Goal: Task Accomplishment & Management: Use online tool/utility

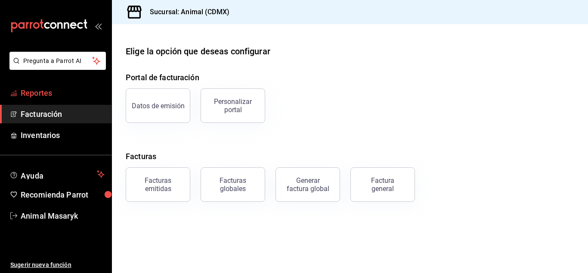
click at [61, 89] on span "Reportes" at bounding box center [63, 93] width 84 height 12
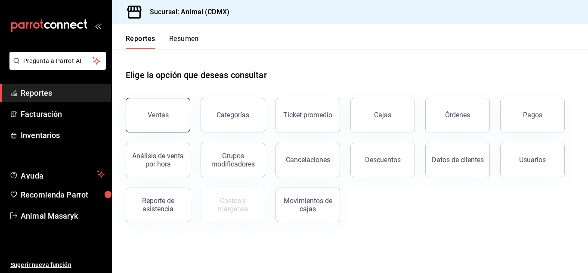
click at [148, 108] on button "Ventas" at bounding box center [158, 115] width 65 height 34
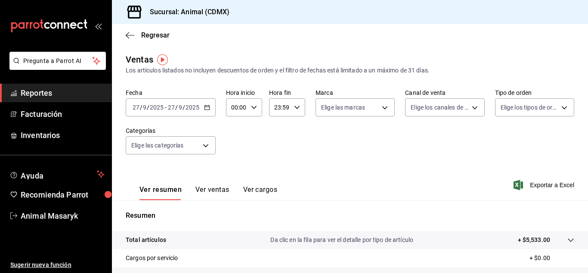
click at [211, 105] on div "[DATE] [DATE] - [DATE] [DATE]" at bounding box center [171, 107] width 90 height 18
click at [245, 152] on div "Fecha [DATE] [DATE] - [DATE] [DATE] Hora inicio 00:00 Hora inicio Hora fin 23:5…" at bounding box center [350, 127] width 449 height 76
click at [205, 106] on \(Stroke\) "button" at bounding box center [207, 107] width 5 height 5
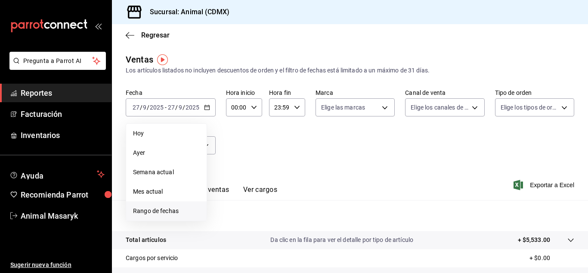
click at [145, 206] on span "Rango de fechas" at bounding box center [166, 210] width 67 height 9
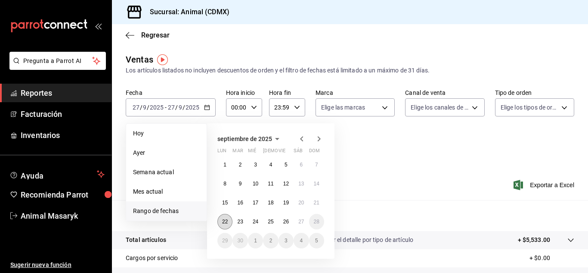
click at [228, 221] on abbr "22" at bounding box center [225, 221] width 6 height 6
click at [301, 220] on abbr "27" at bounding box center [301, 221] width 6 height 6
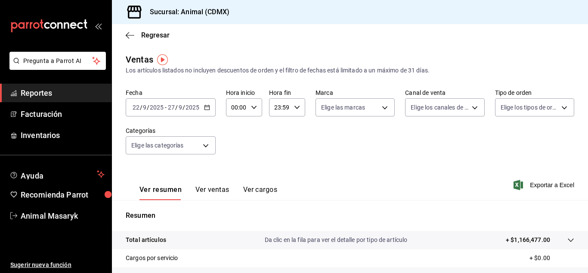
click at [252, 112] on div "00:00 Hora inicio" at bounding box center [244, 107] width 36 height 18
click at [234, 139] on span "05" at bounding box center [235, 137] width 4 height 7
type input "05:00"
click at [279, 142] on div at bounding box center [294, 136] width 588 height 273
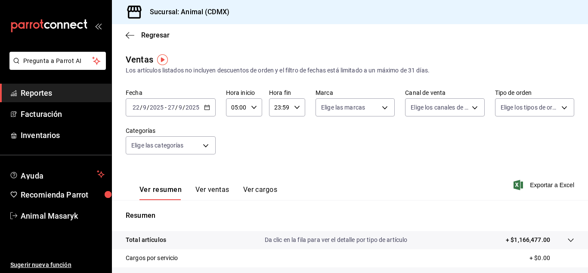
click at [293, 112] on div "23:59 Hora fin" at bounding box center [287, 107] width 36 height 18
click at [279, 182] on button "05" at bounding box center [277, 177] width 14 height 17
click at [292, 121] on span "00" at bounding box center [294, 123] width 4 height 7
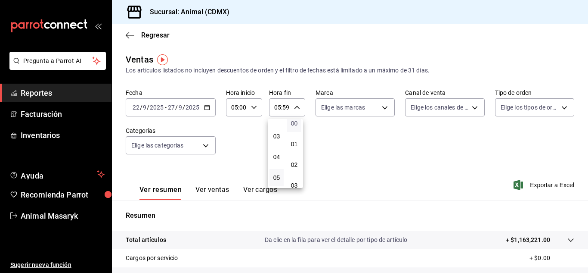
type input "05:00"
click at [371, 110] on div at bounding box center [294, 136] width 588 height 273
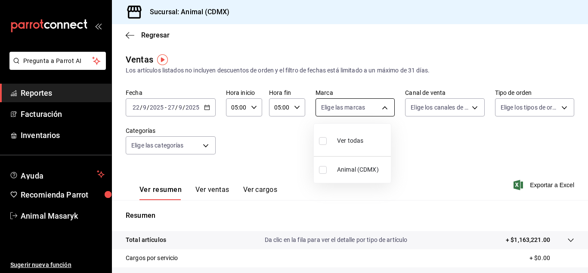
click at [377, 110] on body "Pregunta a Parrot AI Reportes Facturación Inventarios Ayuda Recomienda Parrot A…" at bounding box center [294, 136] width 588 height 273
click at [357, 137] on span "Ver todas" at bounding box center [350, 140] width 26 height 9
type input "cb0f6aec-1481-4e37-861c-bab9b3a65b14"
checkbox input "true"
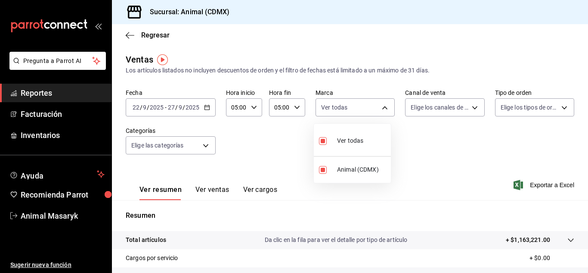
click at [454, 115] on div at bounding box center [294, 136] width 588 height 273
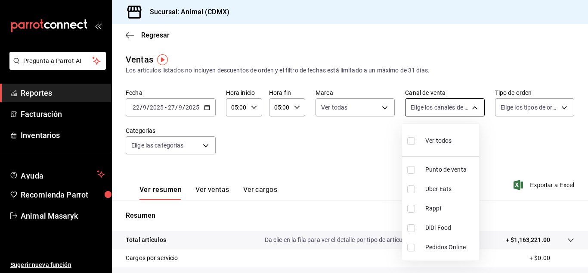
click at [469, 110] on body "Pregunta a Parrot AI Reportes Facturación Inventarios Ayuda Recomienda Parrot A…" at bounding box center [294, 136] width 588 height 273
click at [441, 150] on li "Ver todos" at bounding box center [440, 139] width 77 height 25
type input "PARROT,UBER_EATS,RAPPI,DIDI_FOOD,ONLINE"
checkbox input "true"
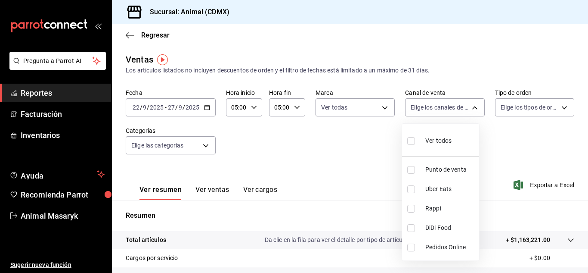
checkbox input "true"
click at [562, 115] on div at bounding box center [294, 136] width 588 height 273
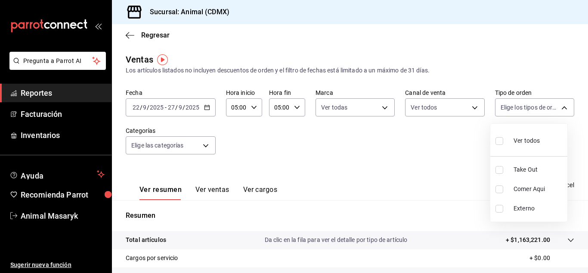
click at [562, 115] on body "Pregunta a Parrot AI Reportes Facturación Inventarios Ayuda Recomienda Parrot A…" at bounding box center [294, 136] width 588 height 273
click at [531, 135] on div "Ver todos" at bounding box center [518, 140] width 44 height 19
type input "ad44a823-99d3-4372-a913-4cf57f2a9ac0,b8ee5ff1-85c8-4a81-aa51-555e6c8ba0c6,EXTER…"
checkbox input "true"
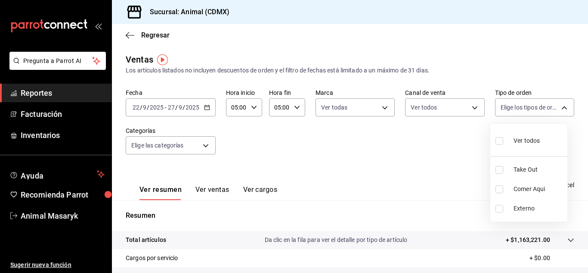
checkbox input "true"
click at [149, 152] on div at bounding box center [294, 136] width 588 height 273
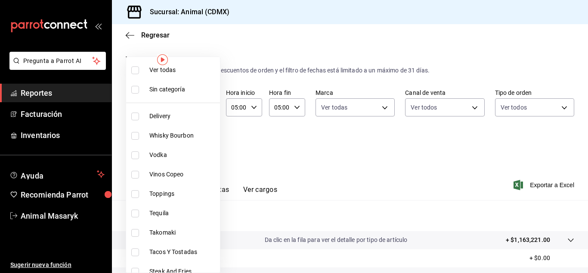
click at [149, 152] on body "Pregunta a Parrot AI Reportes Facturación Inventarios Ayuda Recomienda Parrot A…" at bounding box center [294, 136] width 588 height 273
click at [198, 74] on span "Ver todas" at bounding box center [182, 69] width 67 height 9
type input "281688af-6220-48ae-86b9-ca5e6f63eb3e,2ffeebaa-176c-4024-95f8-553ffecca8da,37769…"
checkbox input "true"
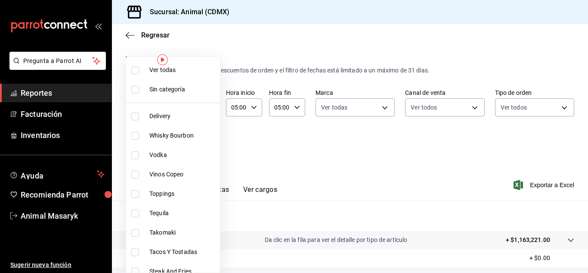
checkbox input "true"
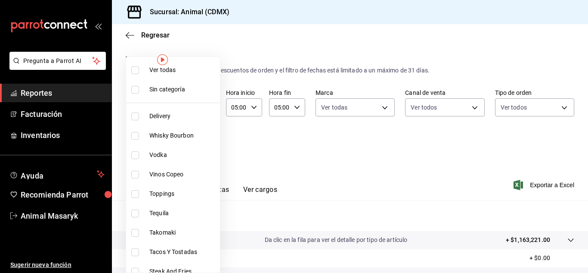
checkbox input "true"
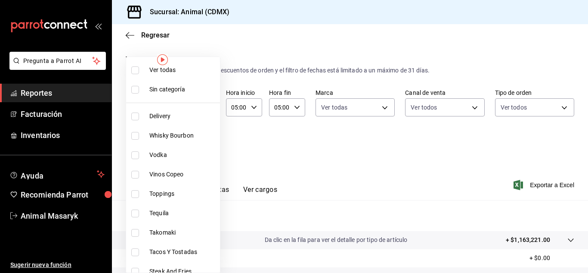
checkbox input "true"
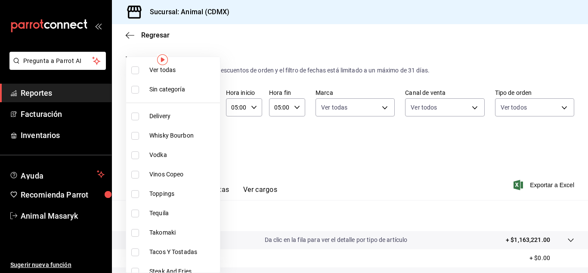
checkbox input "true"
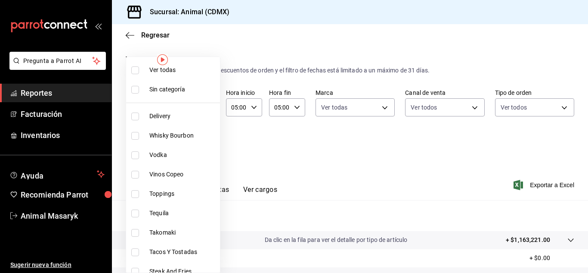
checkbox input "true"
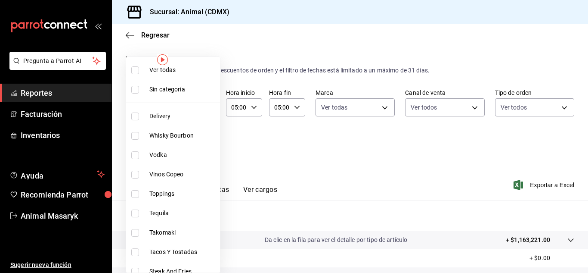
checkbox input "true"
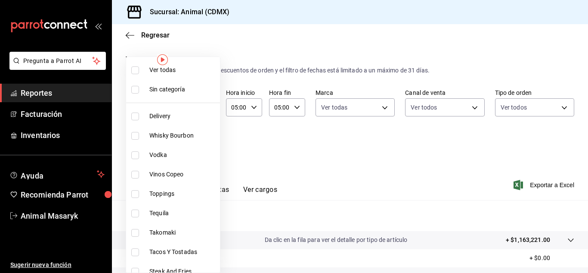
checkbox input "true"
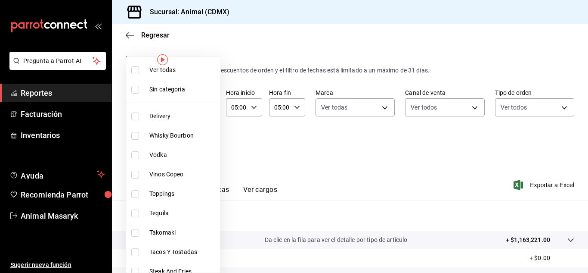
checkbox input "true"
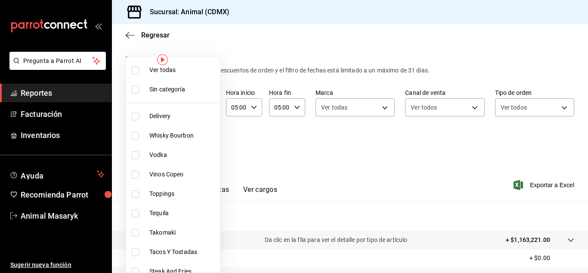
checkbox input "true"
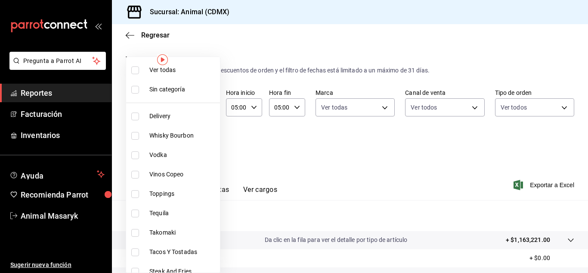
checkbox input "true"
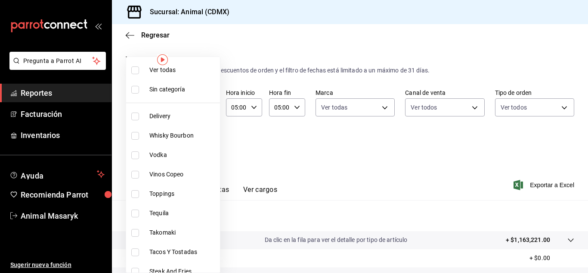
checkbox input "true"
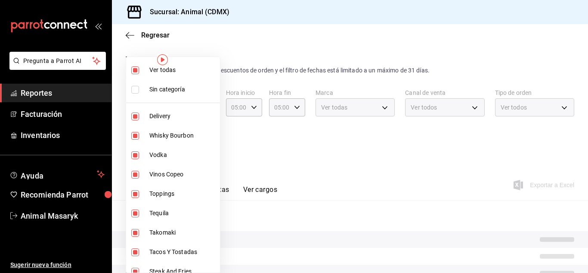
click at [276, 154] on div at bounding box center [294, 136] width 588 height 273
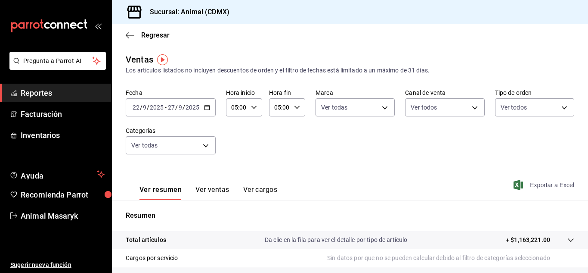
click at [542, 187] on span "Exportar a Excel" at bounding box center [545, 185] width 59 height 10
